Goal: Use online tool/utility: Utilize a website feature to perform a specific function

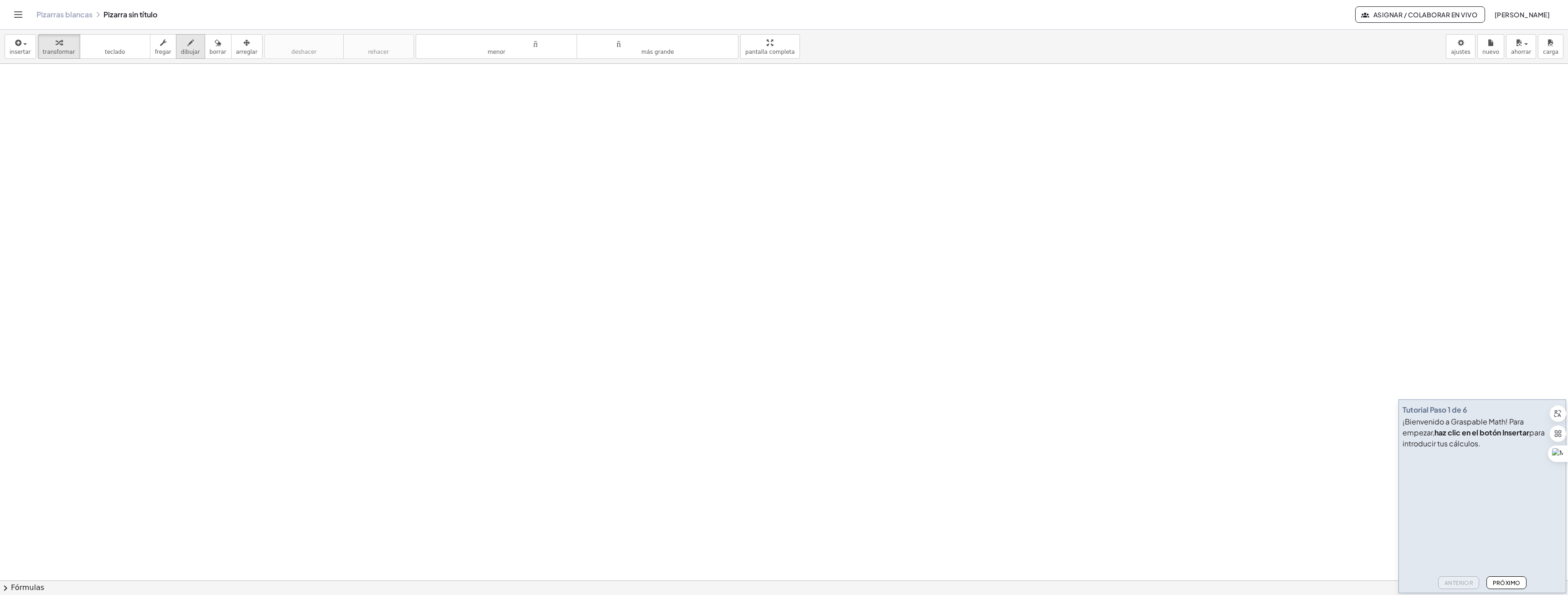
click at [183, 53] on font "dibujar" at bounding box center [191, 52] width 19 height 7
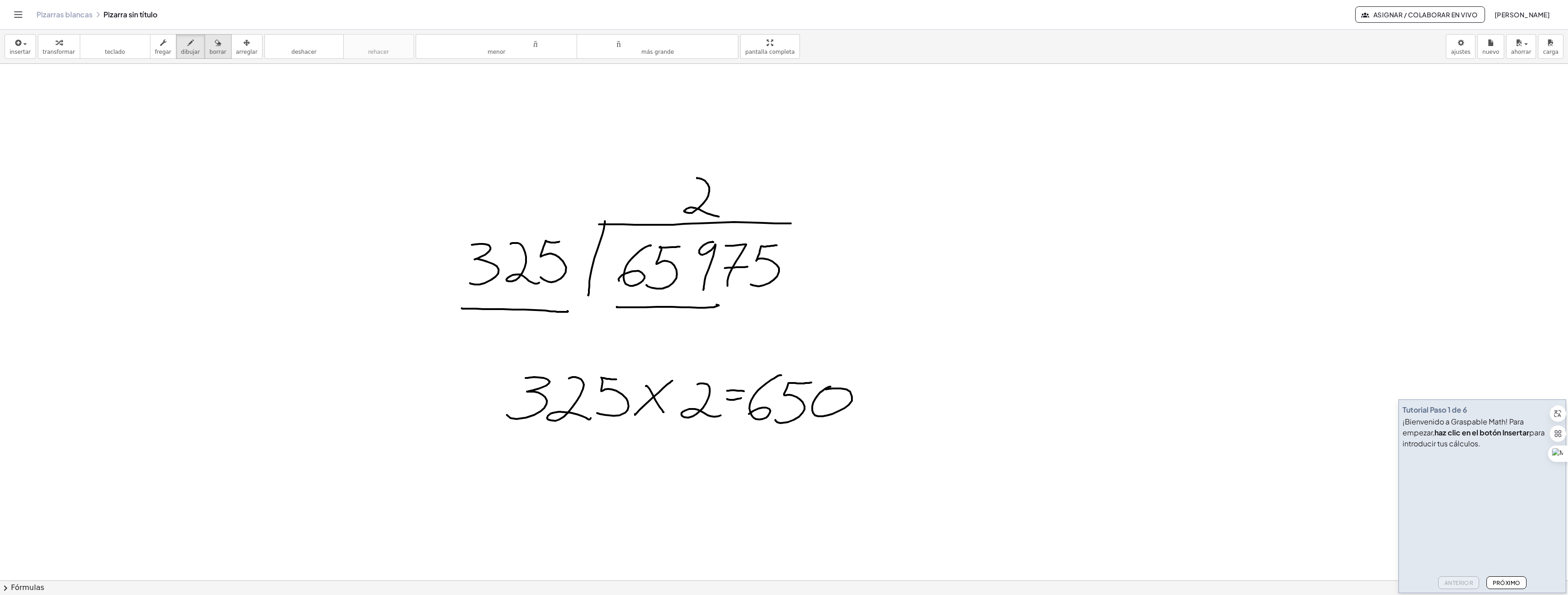
click at [210, 45] on div "button" at bounding box center [218, 42] width 17 height 11
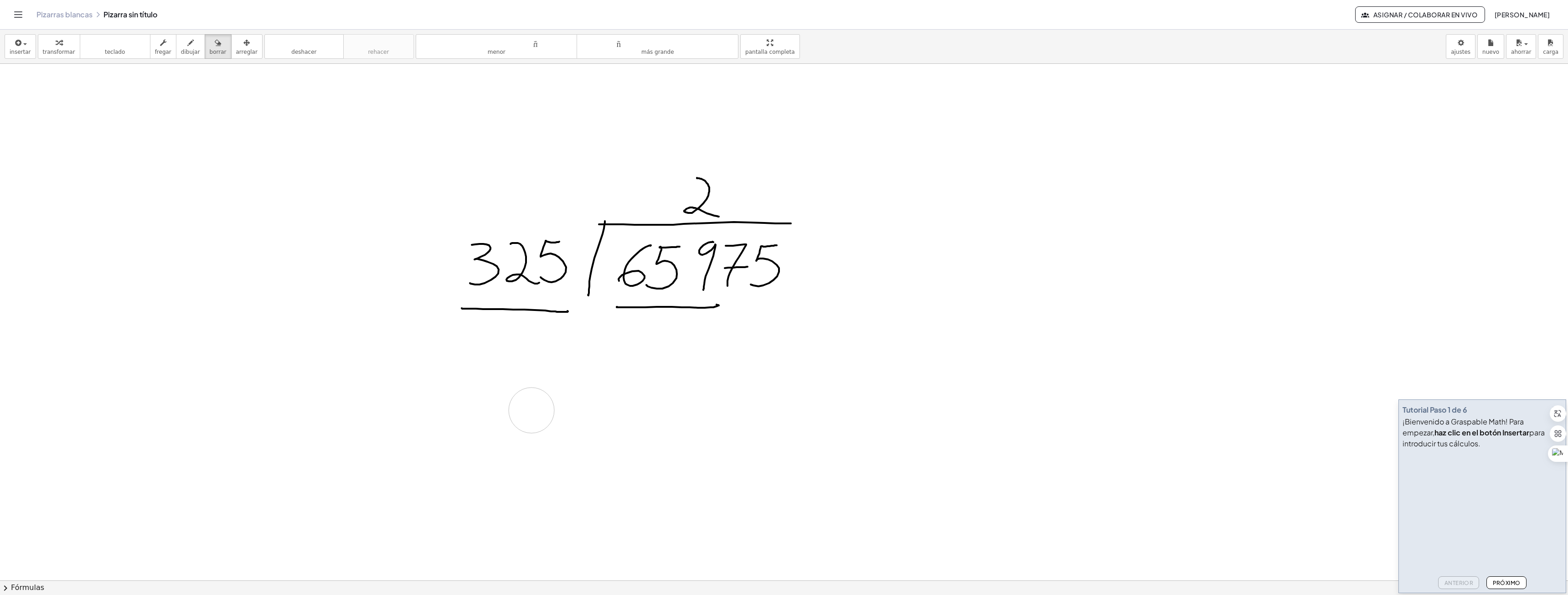
drag, startPoint x: 512, startPoint y: 399, endPoint x: 603, endPoint y: 393, distance: 91.2
drag, startPoint x: 716, startPoint y: 327, endPoint x: 450, endPoint y: 316, distance: 266.2
click at [181, 42] on div "button" at bounding box center [191, 42] width 19 height 11
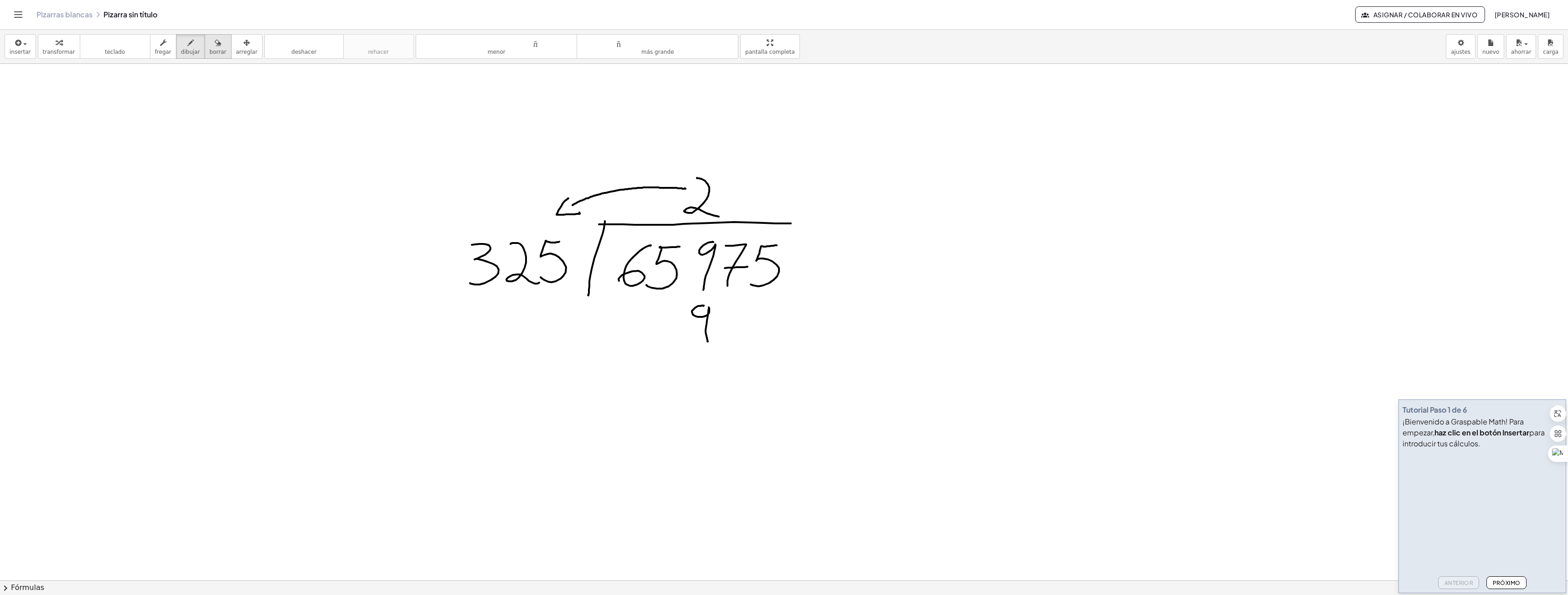
click at [210, 51] on font "borrar" at bounding box center [218, 52] width 17 height 7
drag, startPoint x: 643, startPoint y: 142, endPoint x: 572, endPoint y: 199, distance: 91.0
click at [187, 48] on icon "button" at bounding box center [191, 42] width 7 height 11
click at [210, 52] on font "borrar" at bounding box center [218, 52] width 17 height 7
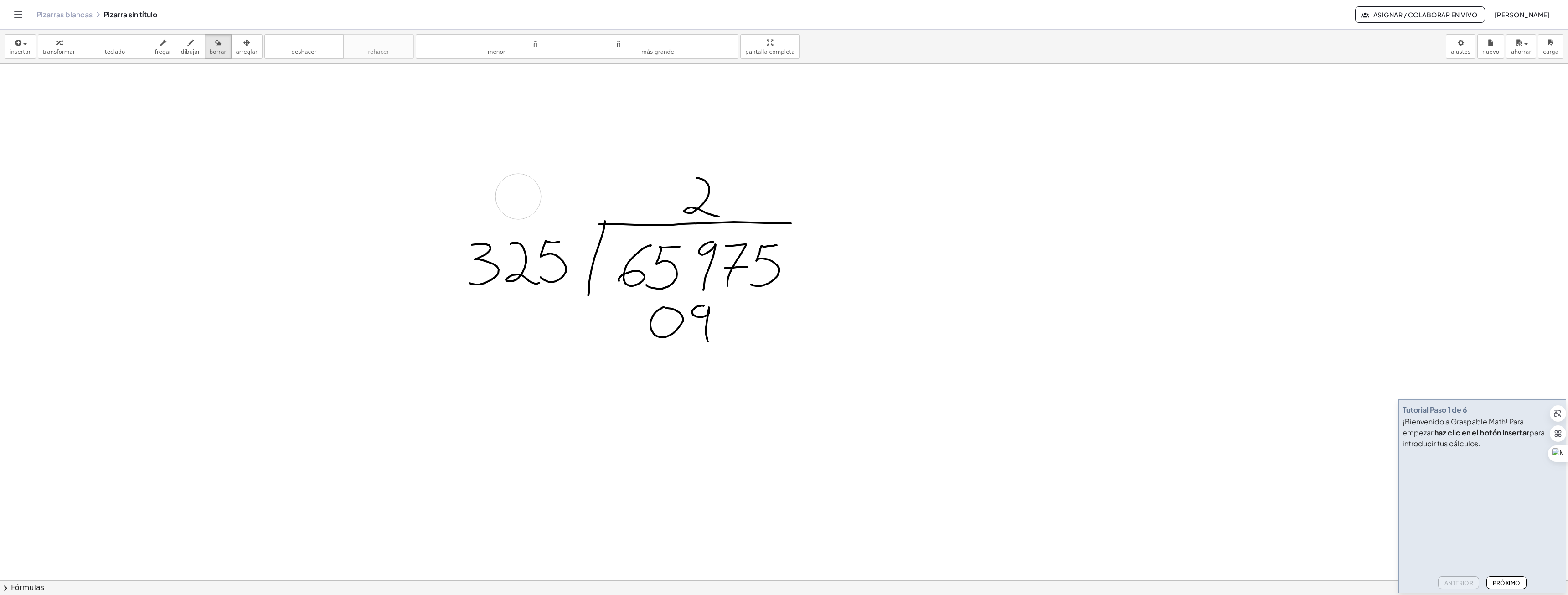
drag, startPoint x: 663, startPoint y: 124, endPoint x: 519, endPoint y: 196, distance: 161.0
click at [191, 50] on button "dibujar" at bounding box center [190, 46] width 29 height 25
click at [210, 49] on font "borrar" at bounding box center [218, 52] width 17 height 7
drag, startPoint x: 480, startPoint y: 201, endPoint x: 680, endPoint y: 148, distance: 206.9
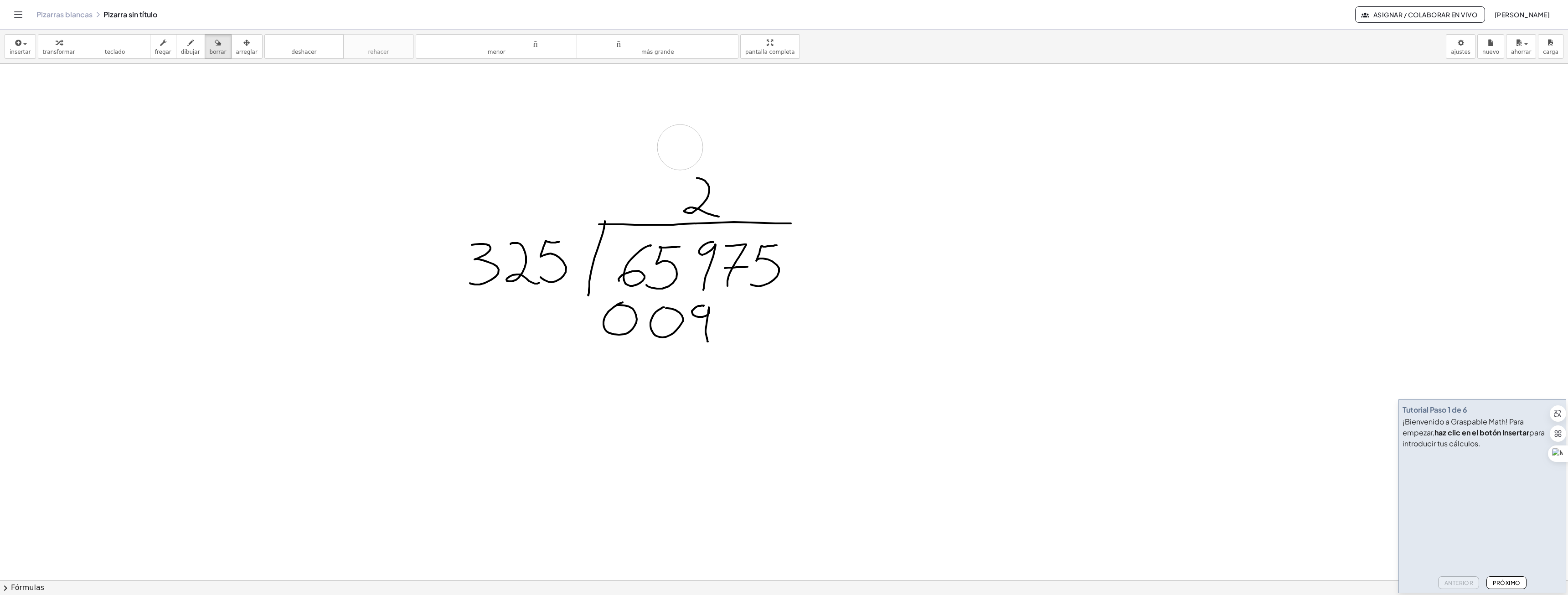
click at [182, 52] on font "dibujar" at bounding box center [191, 52] width 19 height 7
click at [210, 51] on font "borrar" at bounding box center [218, 52] width 17 height 7
drag, startPoint x: 853, startPoint y: 331, endPoint x: 741, endPoint y: 312, distance: 113.6
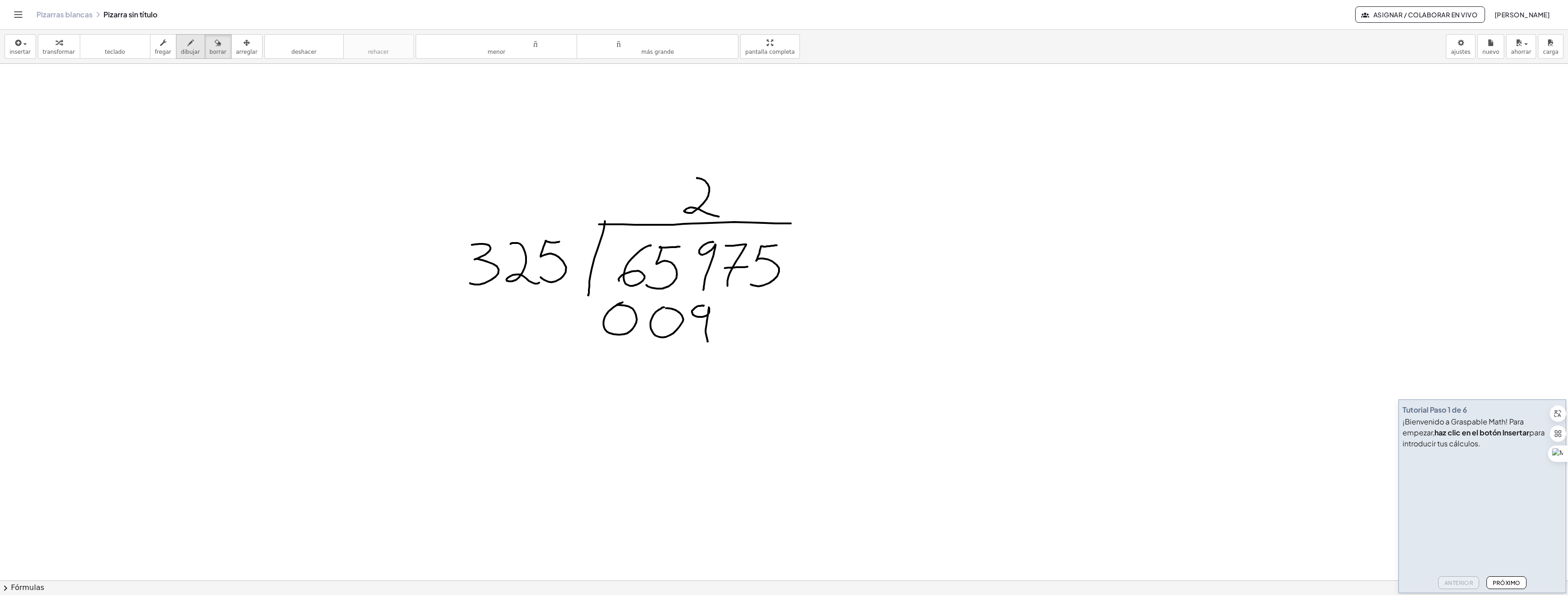
click at [187, 40] on icon "button" at bounding box center [191, 42] width 7 height 11
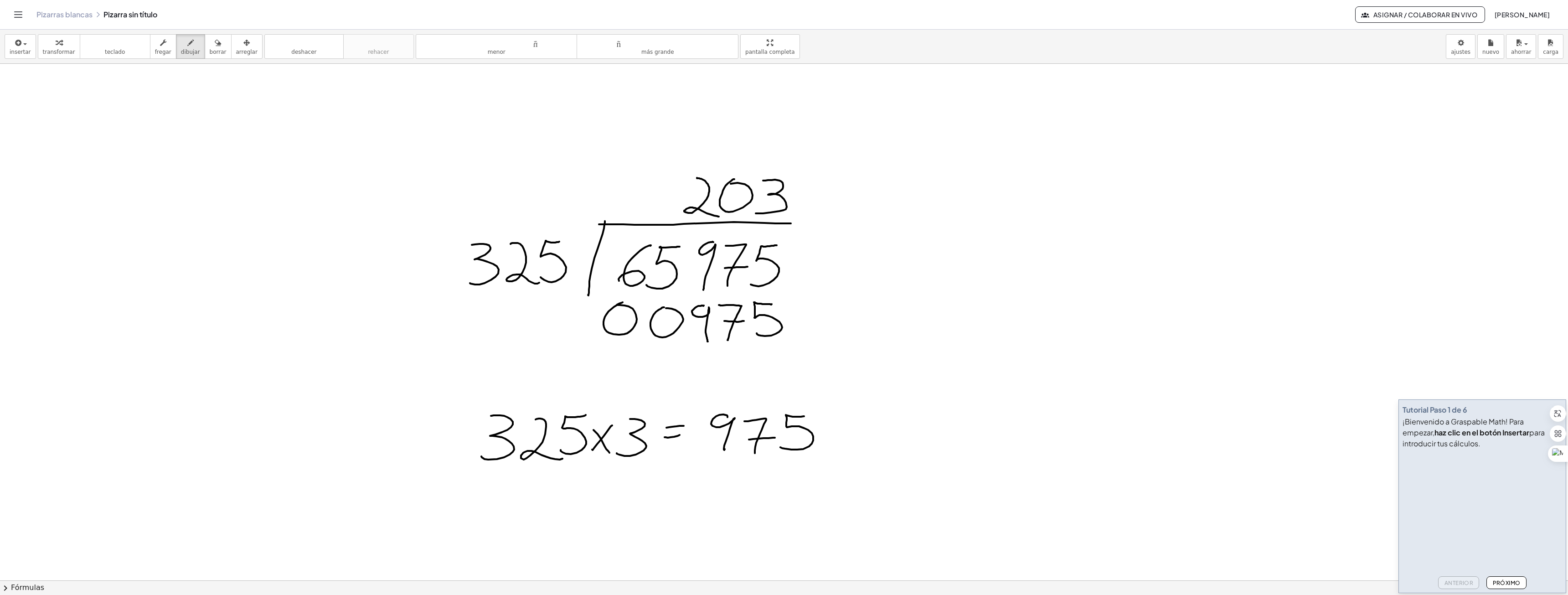
drag, startPoint x: 210, startPoint y: 44, endPoint x: 205, endPoint y: 67, distance: 23.5
click at [210, 45] on div "button" at bounding box center [218, 42] width 17 height 11
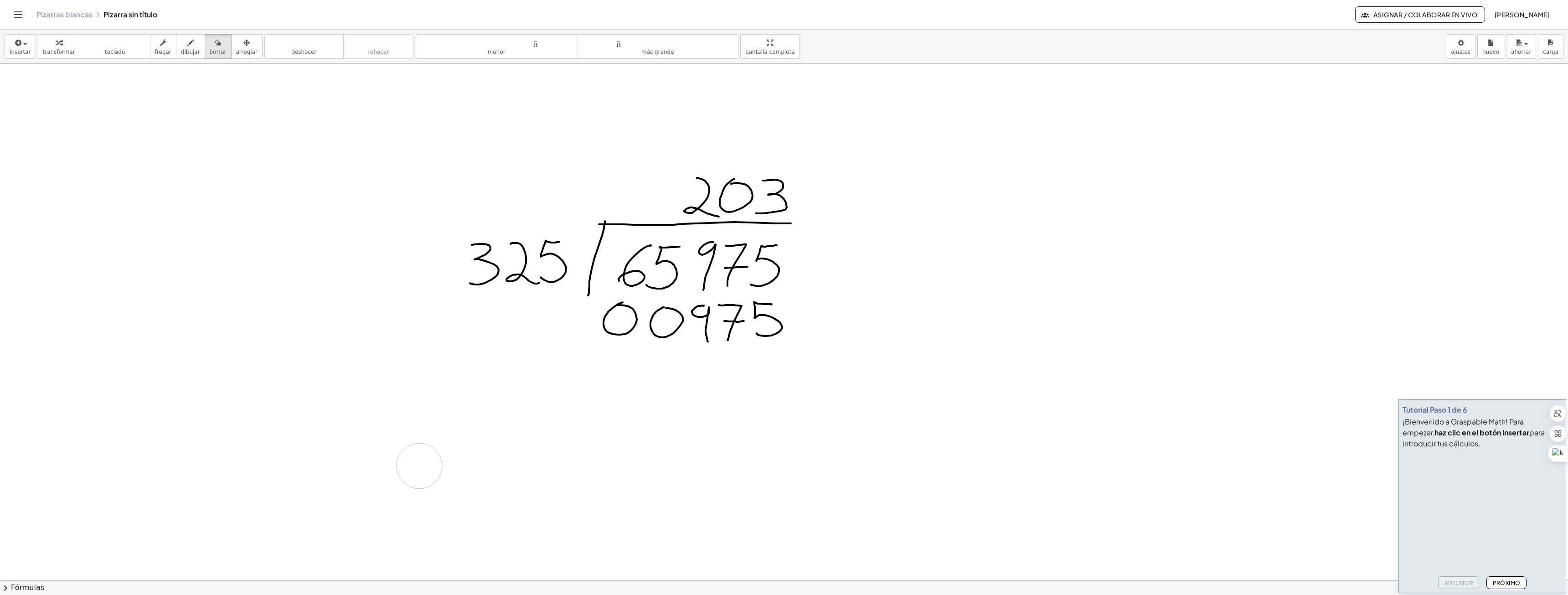
drag, startPoint x: 838, startPoint y: 438, endPoint x: 419, endPoint y: 467, distance: 420.0
click at [186, 53] on font "dibujar" at bounding box center [191, 52] width 19 height 7
